Goal: Transaction & Acquisition: Purchase product/service

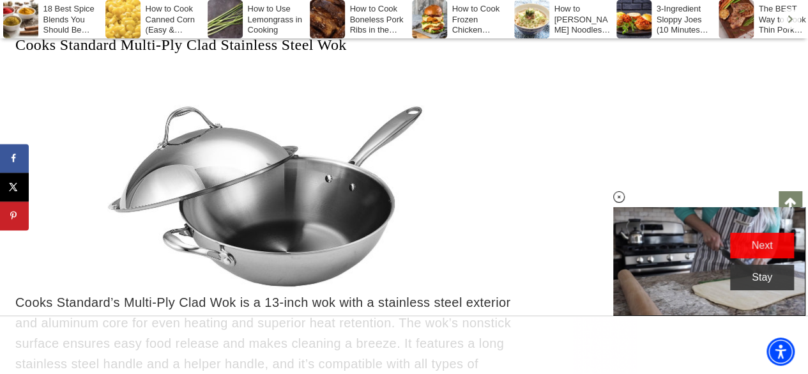
scroll to position [3730, 0]
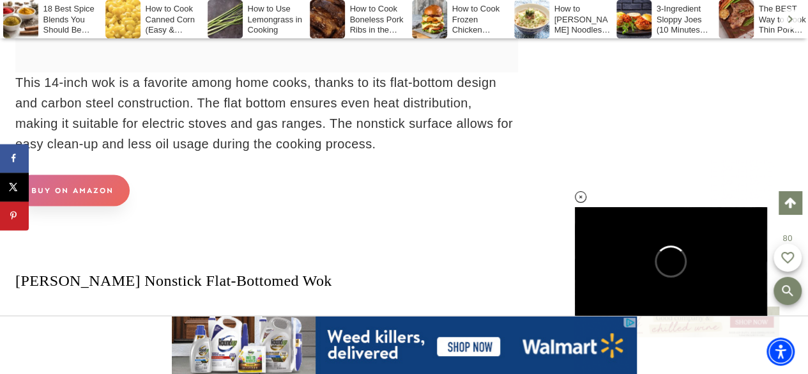
click at [70, 206] on link "buy on amaZon" at bounding box center [72, 189] width 114 height 31
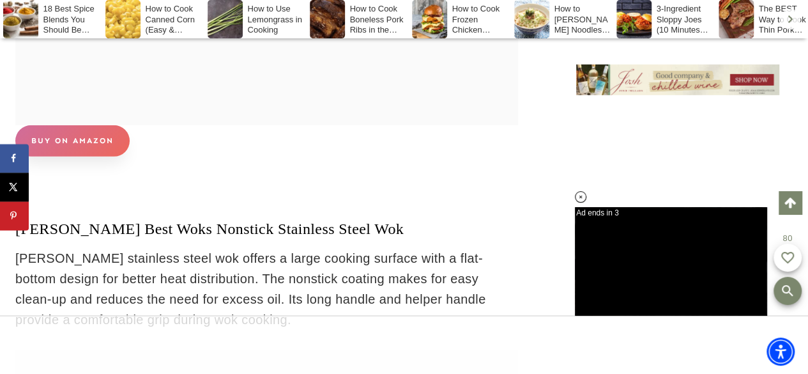
click at [66, 157] on link "buy on amazon" at bounding box center [72, 140] width 114 height 31
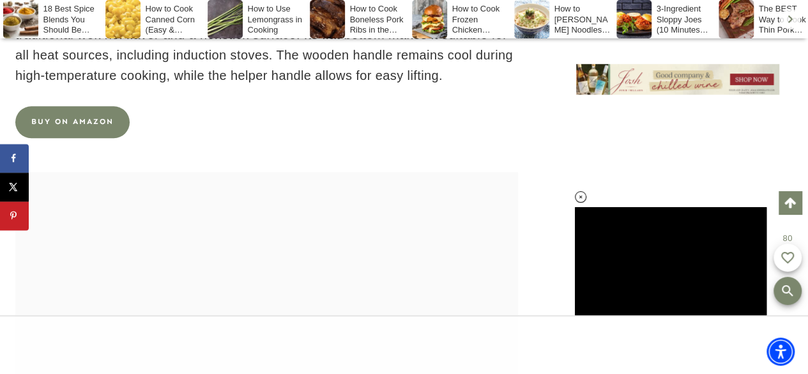
scroll to position [7751, 0]
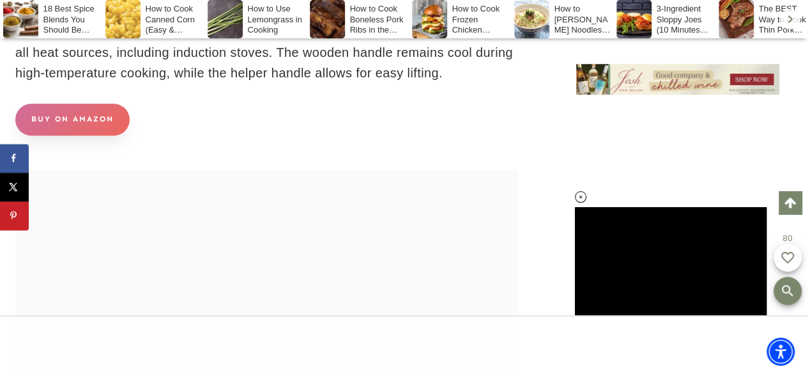
click at [87, 135] on link "buy on amazon" at bounding box center [72, 118] width 114 height 31
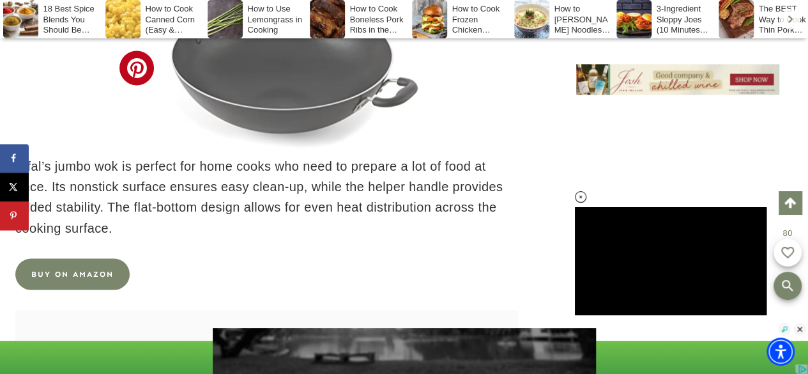
scroll to position [8347, 0]
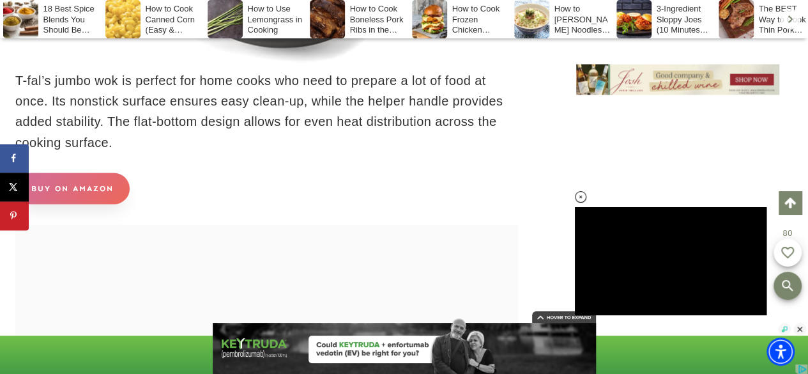
click at [92, 204] on link "buy on amazon" at bounding box center [72, 187] width 114 height 31
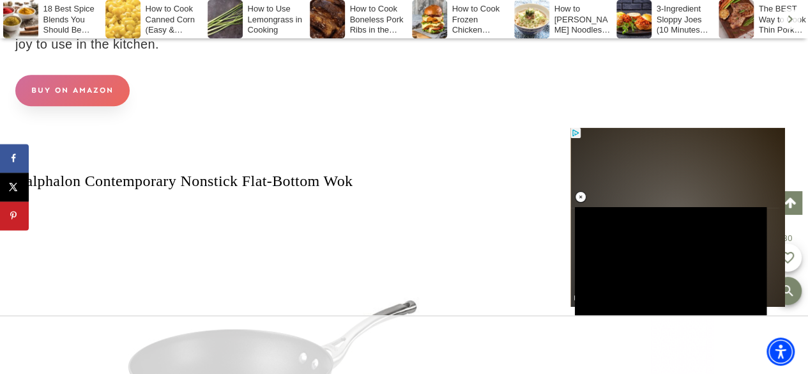
scroll to position [0, 0]
click at [86, 106] on link "buy on amazon" at bounding box center [72, 90] width 114 height 31
